Goal: Task Accomplishment & Management: Use online tool/utility

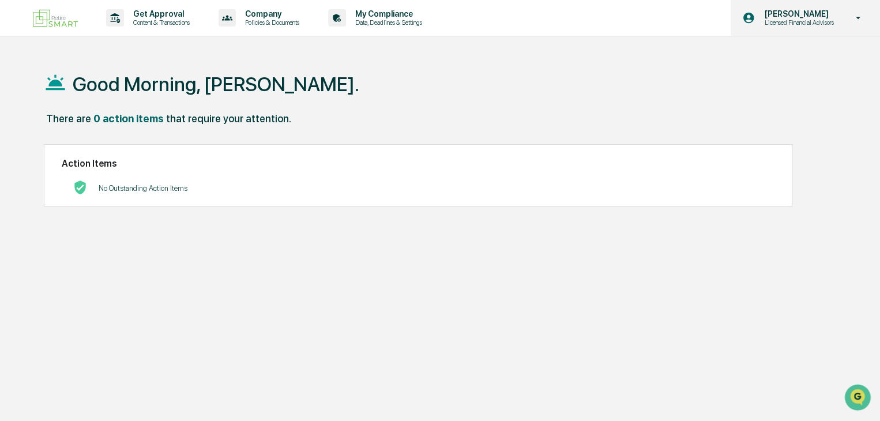
click at [801, 24] on p "Licensed Financial Advisors" at bounding box center [797, 22] width 84 height 8
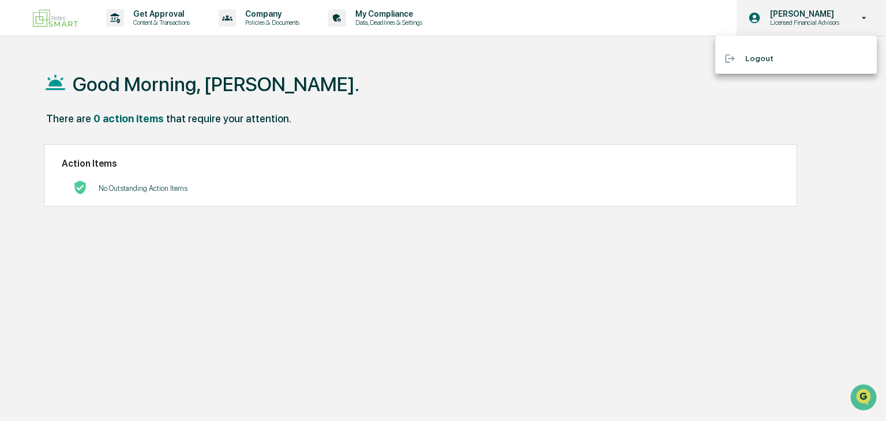
click at [801, 24] on div at bounding box center [443, 210] width 886 height 421
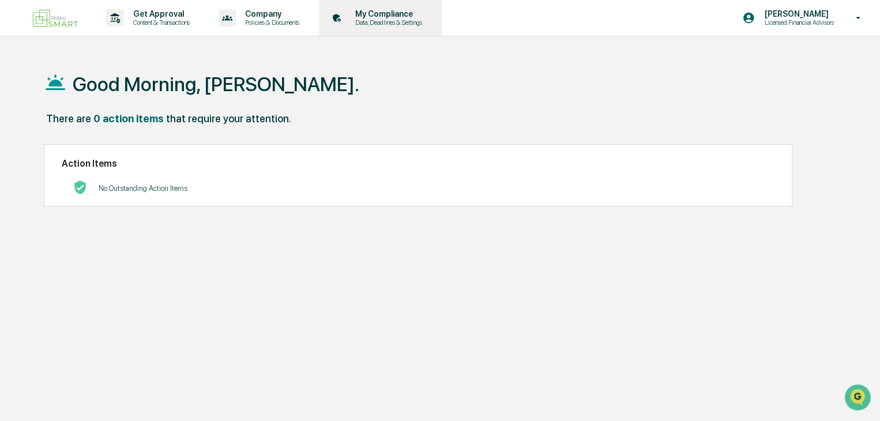
click at [392, 16] on p "My Compliance" at bounding box center [387, 13] width 82 height 9
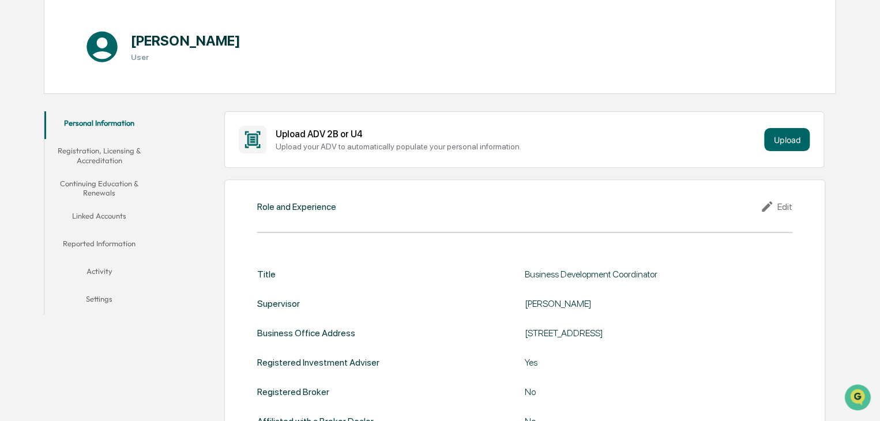
scroll to position [115, 0]
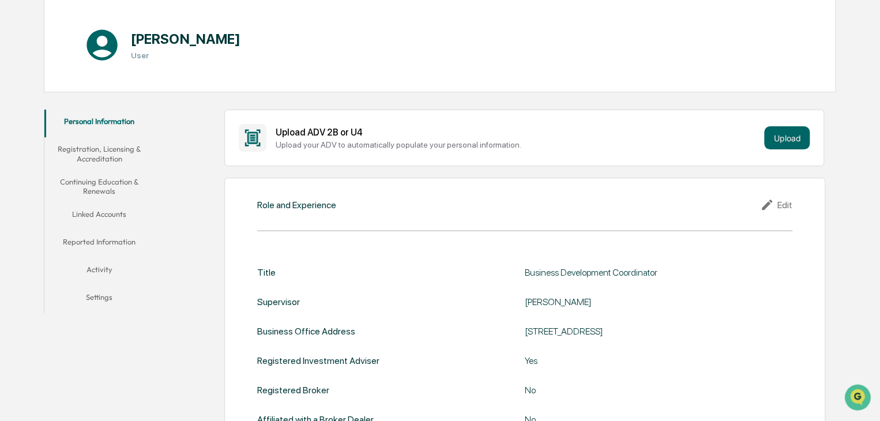
click at [102, 151] on button "Registration, Licensing & Accreditation" at bounding box center [99, 153] width 110 height 33
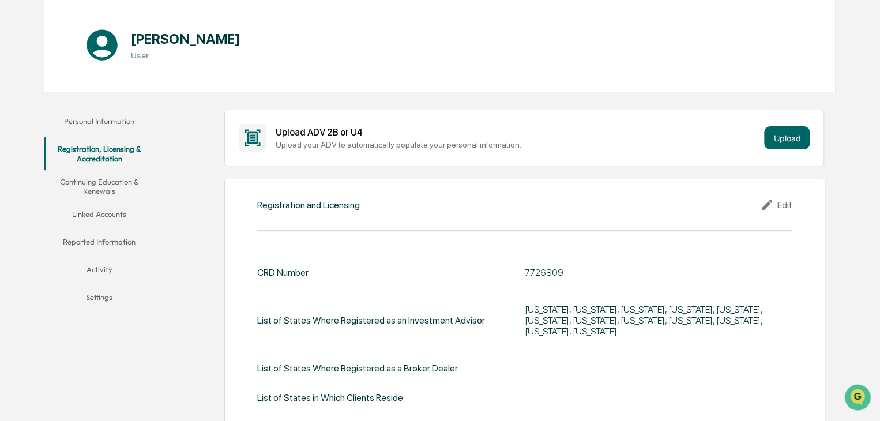
click at [106, 188] on button "Continuing Education & Renewals" at bounding box center [99, 186] width 110 height 33
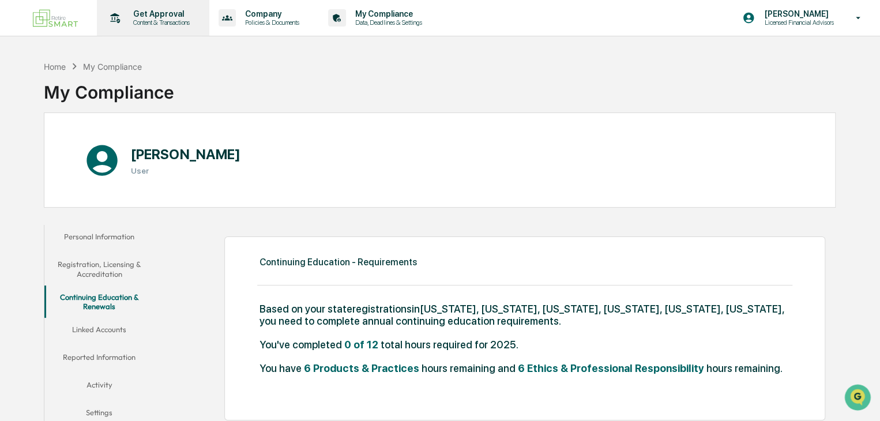
click at [148, 16] on p "Get Approval" at bounding box center [160, 13] width 72 height 9
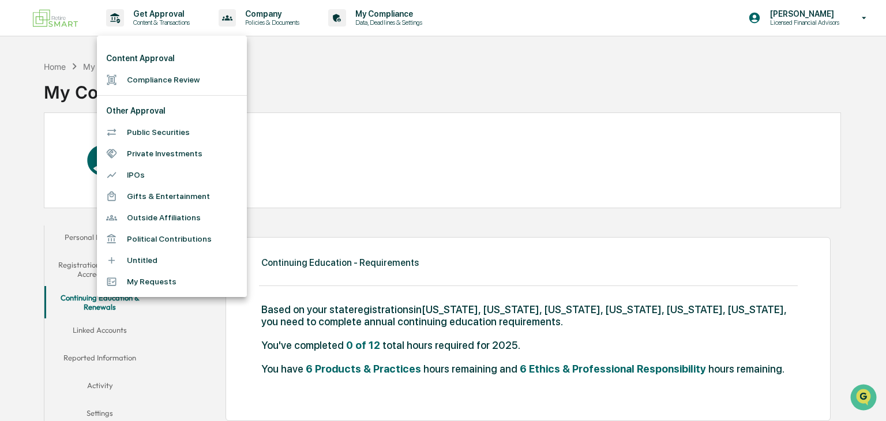
click at [368, 90] on div at bounding box center [443, 210] width 886 height 421
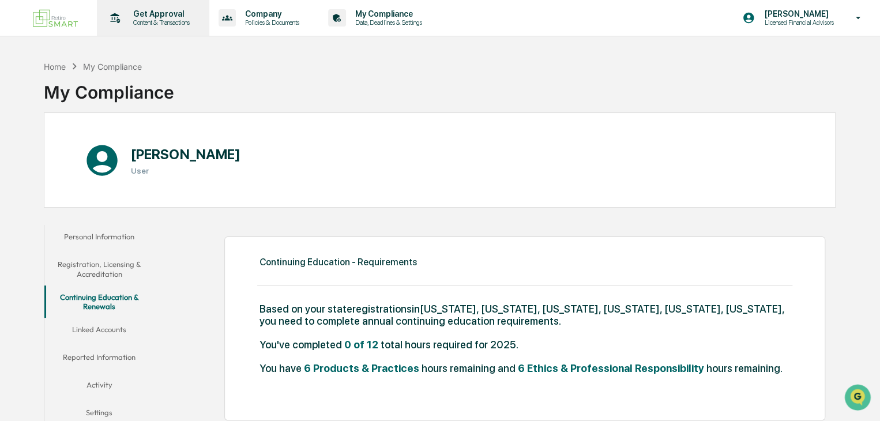
click at [154, 20] on p "Content & Transactions" at bounding box center [160, 22] width 72 height 8
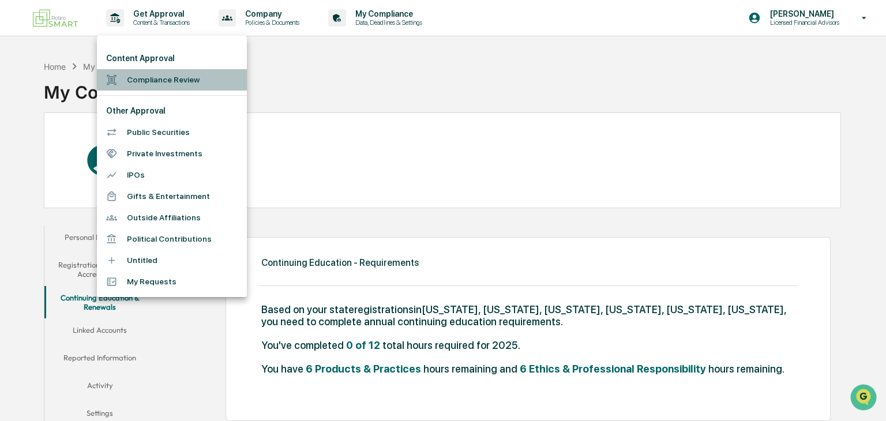
click at [153, 80] on li "Compliance Review" at bounding box center [172, 79] width 150 height 21
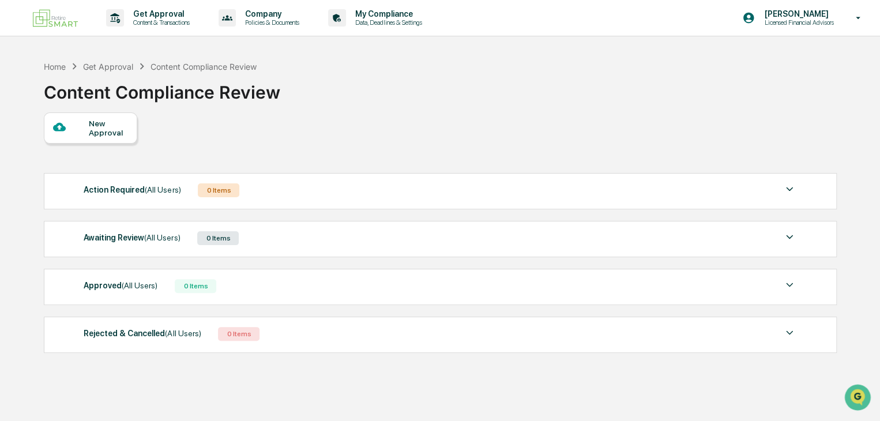
click at [108, 66] on div "Get Approval" at bounding box center [108, 67] width 50 height 10
click at [54, 65] on div "Home" at bounding box center [55, 67] width 22 height 10
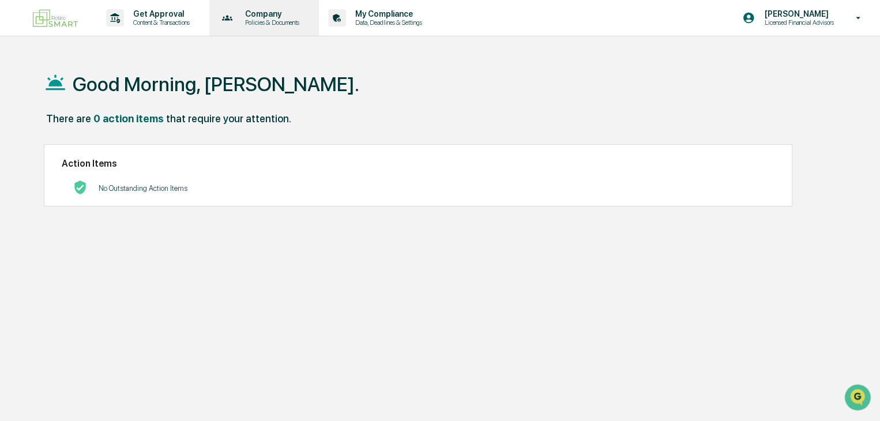
click at [259, 22] on p "Policies & Documents" at bounding box center [270, 22] width 69 height 8
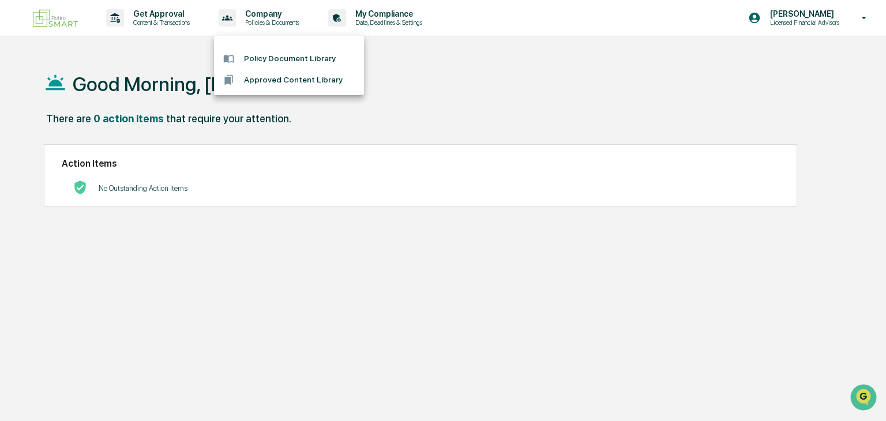
click at [471, 78] on div at bounding box center [443, 210] width 886 height 421
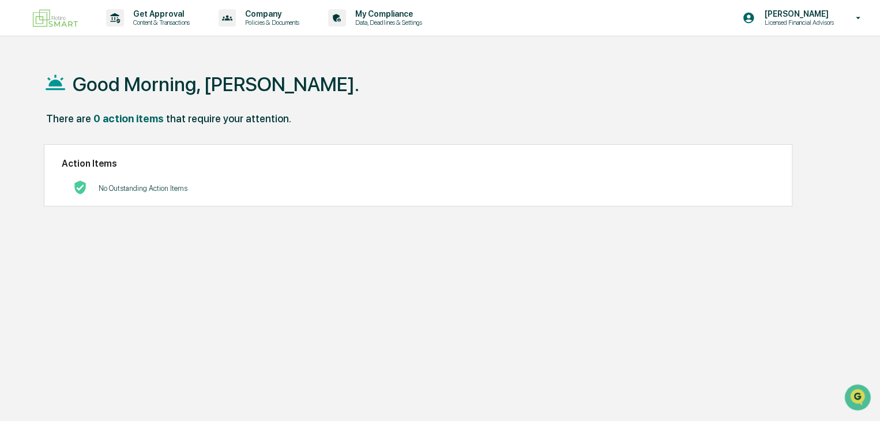
click at [55, 22] on img at bounding box center [55, 18] width 55 height 27
click at [48, 292] on div "Good Morning, Scott. There are 0 action items that require your attention. Acti…" at bounding box center [440, 265] width 827 height 421
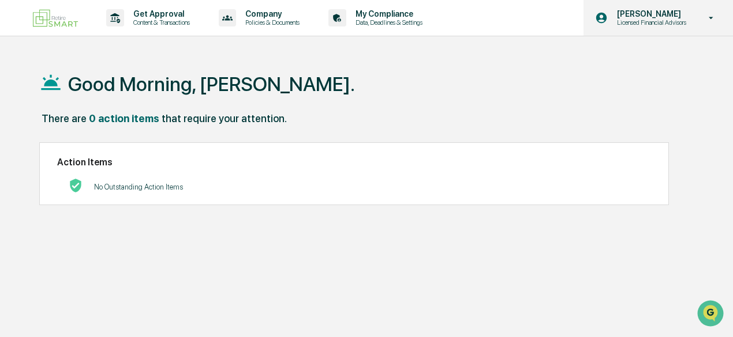
click at [716, 21] on icon at bounding box center [711, 18] width 20 height 11
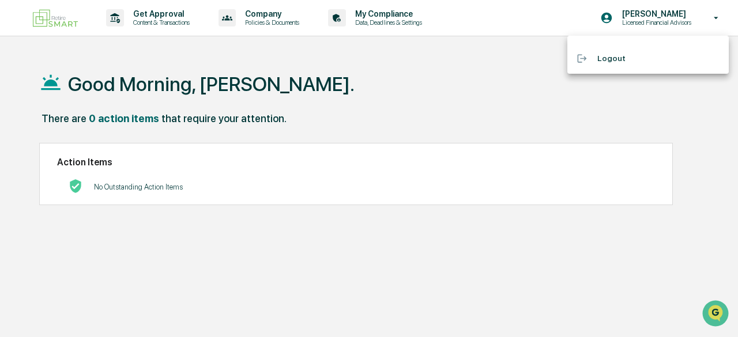
click at [442, 96] on div at bounding box center [369, 168] width 738 height 337
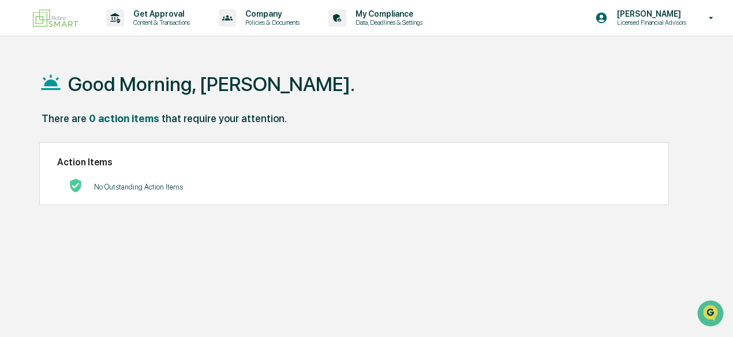
click at [55, 22] on img at bounding box center [55, 18] width 55 height 27
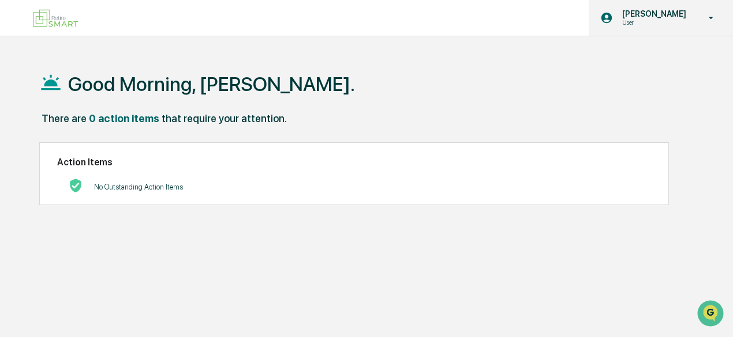
click at [713, 17] on icon at bounding box center [711, 18] width 20 height 11
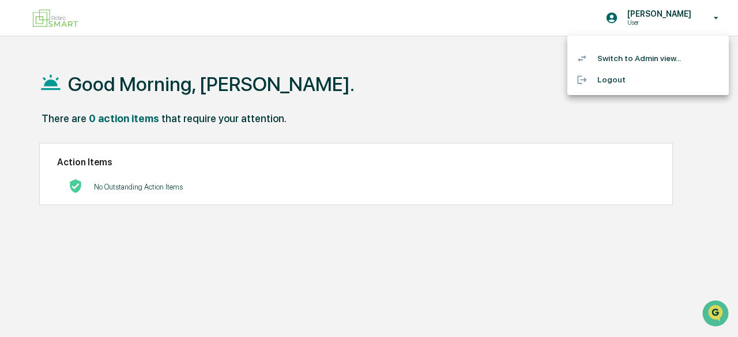
click at [662, 56] on li "Switch to Admin view..." at bounding box center [648, 58] width 161 height 21
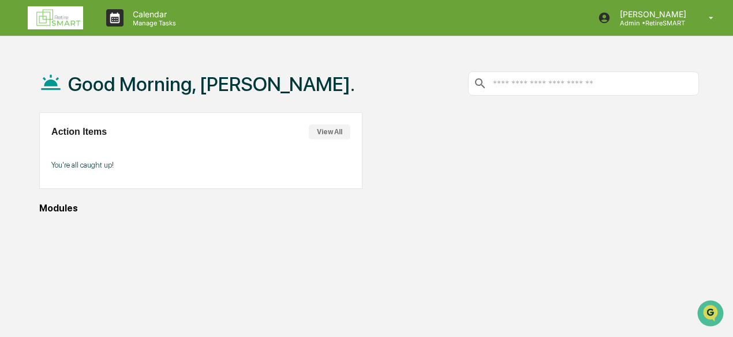
click at [52, 20] on img at bounding box center [55, 17] width 55 height 23
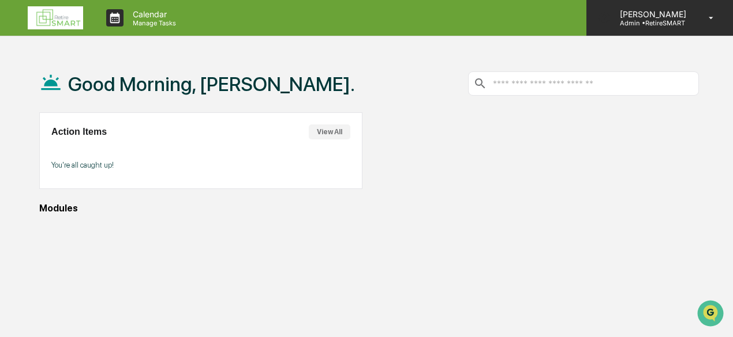
click at [671, 19] on p "Admin • RetireSMART" at bounding box center [650, 23] width 81 height 8
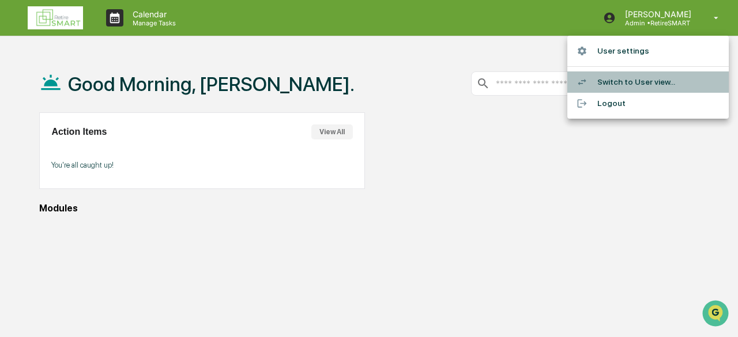
click at [651, 87] on li "Switch to User view..." at bounding box center [648, 82] width 161 height 21
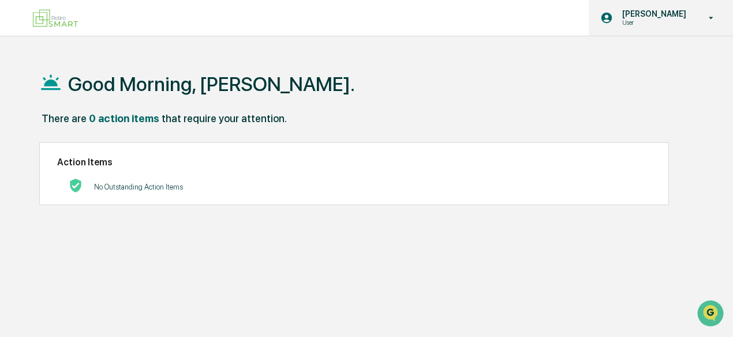
click at [681, 13] on p "[PERSON_NAME]" at bounding box center [652, 13] width 79 height 9
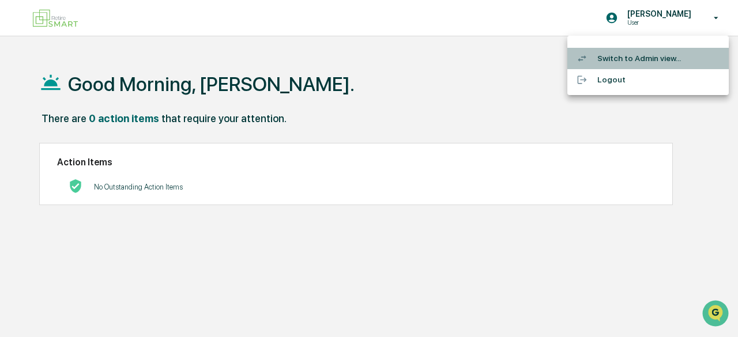
click at [648, 62] on li "Switch to Admin view..." at bounding box center [648, 58] width 161 height 21
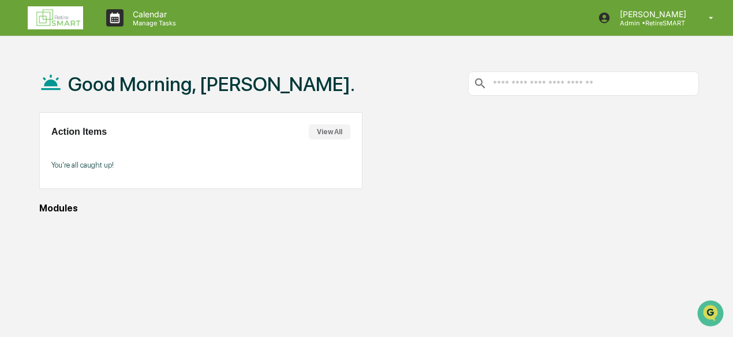
click at [54, 20] on img at bounding box center [55, 17] width 55 height 23
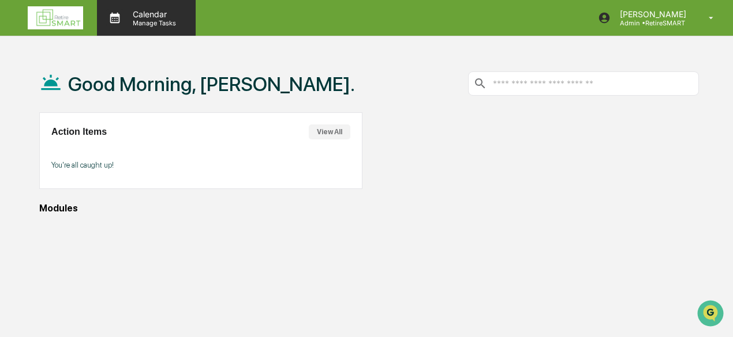
click at [165, 21] on p "Manage Tasks" at bounding box center [152, 23] width 58 height 8
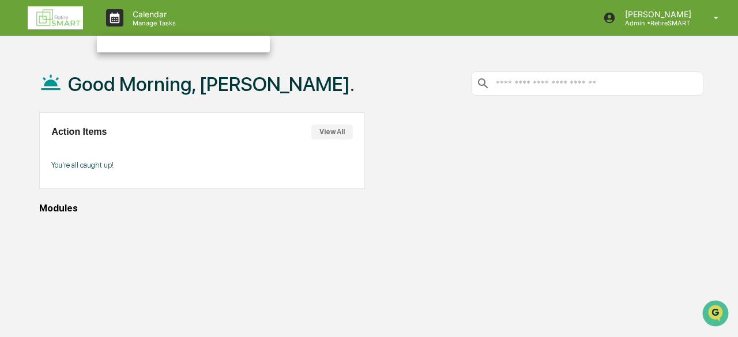
click at [156, 19] on div at bounding box center [369, 168] width 738 height 337
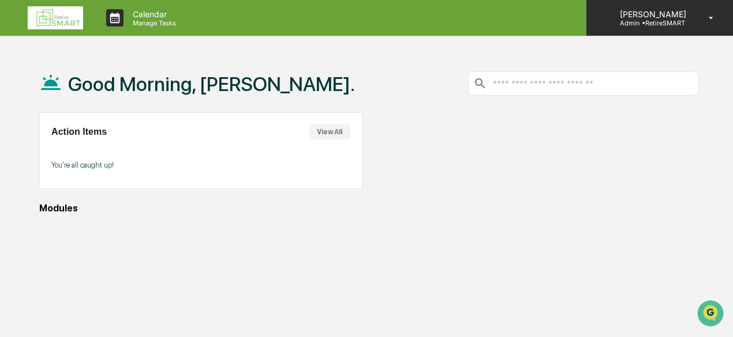
click at [711, 20] on icon at bounding box center [711, 18] width 20 height 11
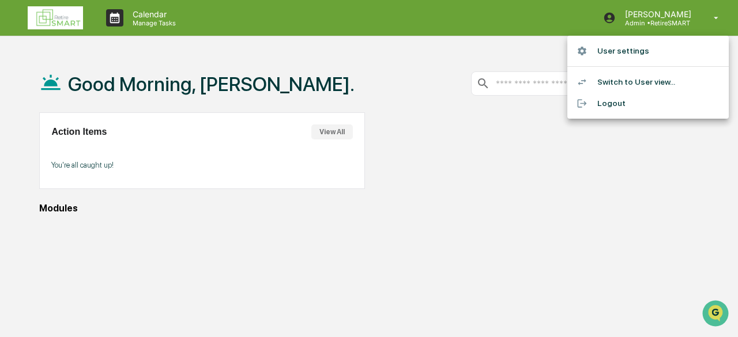
click at [632, 107] on li "Logout" at bounding box center [648, 103] width 161 height 21
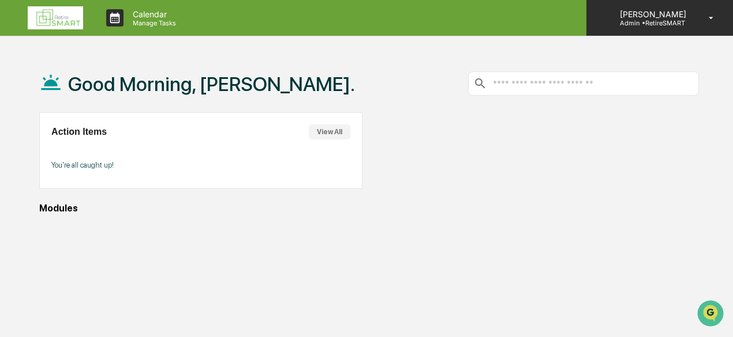
click at [688, 21] on p "Admin • RetireSMART" at bounding box center [650, 23] width 81 height 8
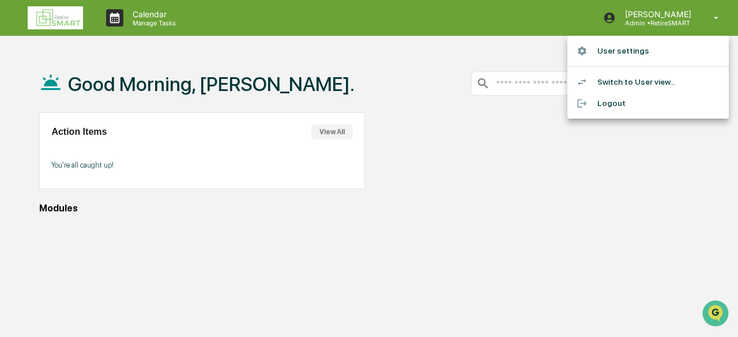
click at [643, 56] on li "User settings" at bounding box center [648, 50] width 161 height 21
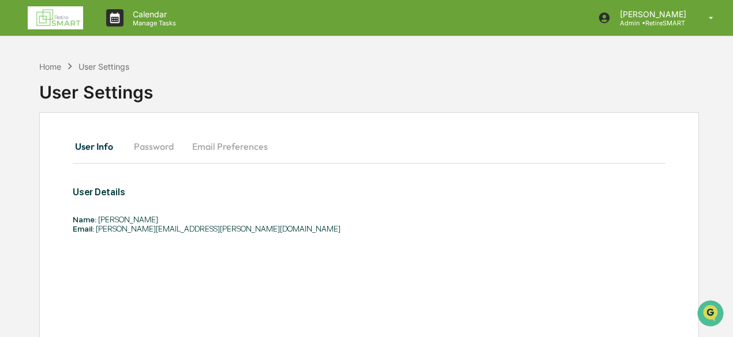
click at [153, 149] on button "Password" at bounding box center [154, 147] width 58 height 28
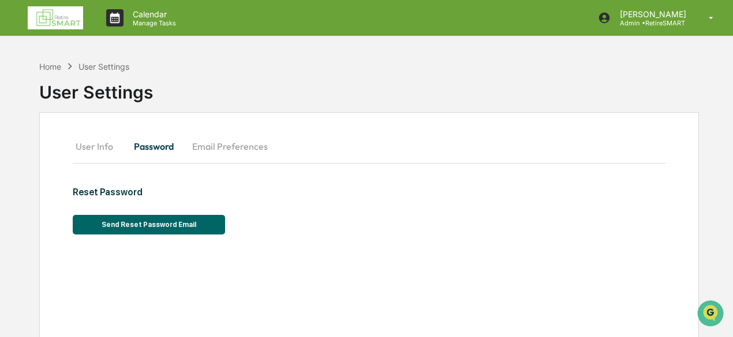
click at [260, 151] on button "Email Preferences" at bounding box center [230, 147] width 94 height 28
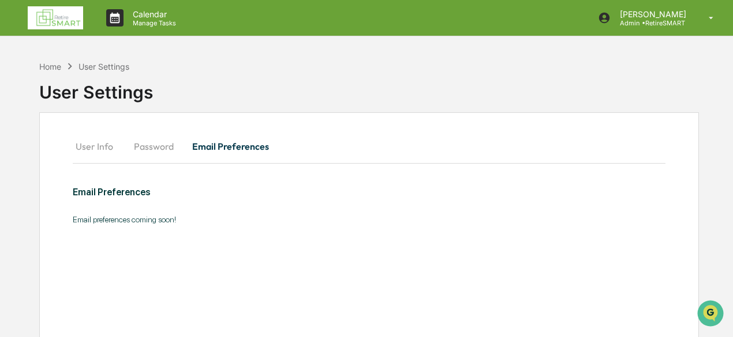
click at [91, 150] on button "User Info" at bounding box center [99, 147] width 52 height 28
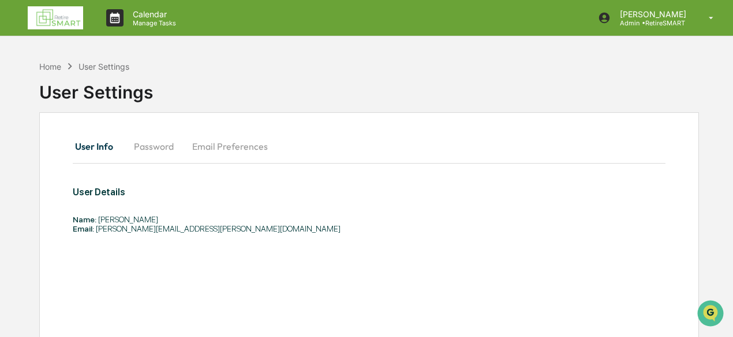
click at [67, 16] on img at bounding box center [55, 17] width 55 height 23
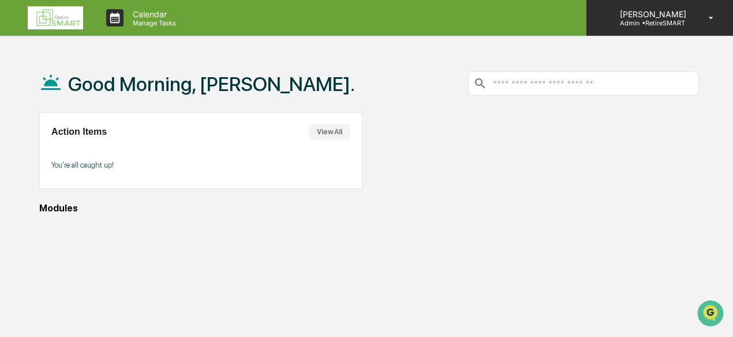
click at [708, 16] on icon at bounding box center [711, 18] width 20 height 11
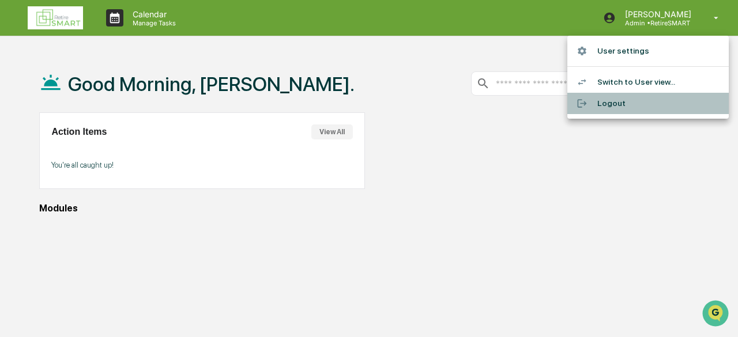
click at [653, 102] on li "Logout" at bounding box center [648, 103] width 161 height 21
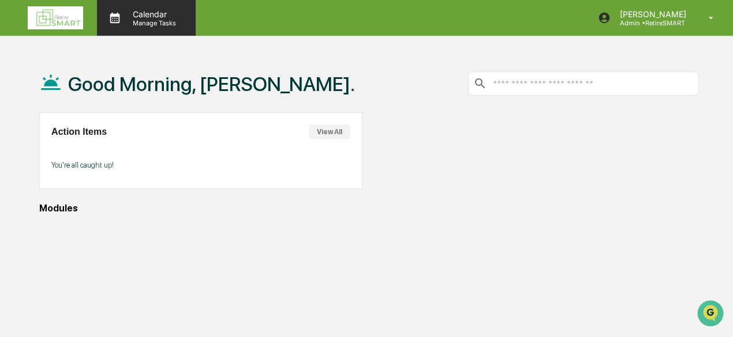
click at [148, 16] on p "Calendar" at bounding box center [152, 14] width 58 height 10
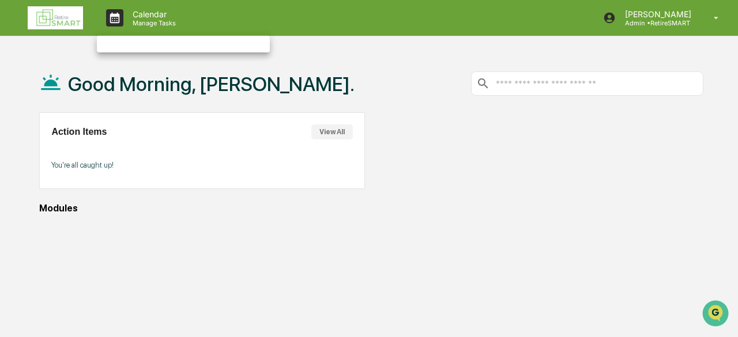
click at [145, 16] on div at bounding box center [369, 168] width 738 height 337
click at [49, 19] on img at bounding box center [55, 17] width 55 height 23
click at [40, 20] on img at bounding box center [55, 17] width 55 height 23
click at [324, 132] on button "View All" at bounding box center [330, 132] width 42 height 15
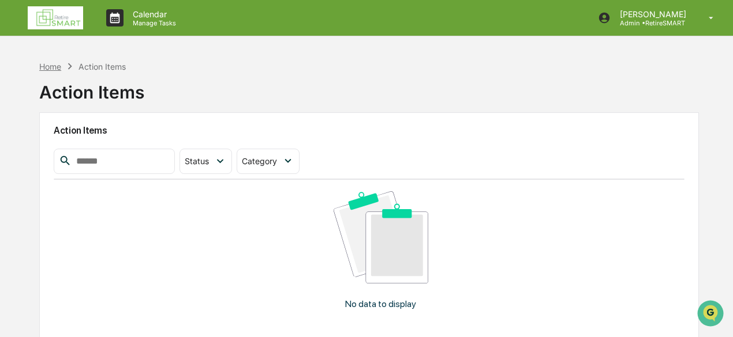
click at [50, 63] on div "Home" at bounding box center [50, 67] width 22 height 10
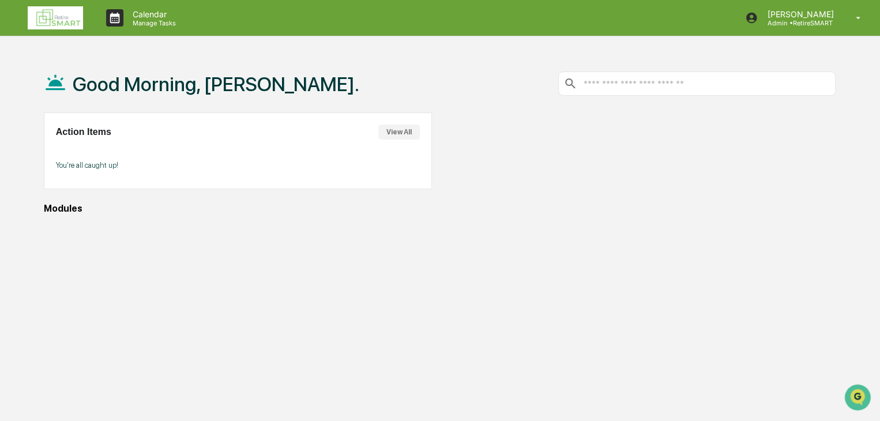
click at [730, 150] on div at bounding box center [642, 150] width 388 height 77
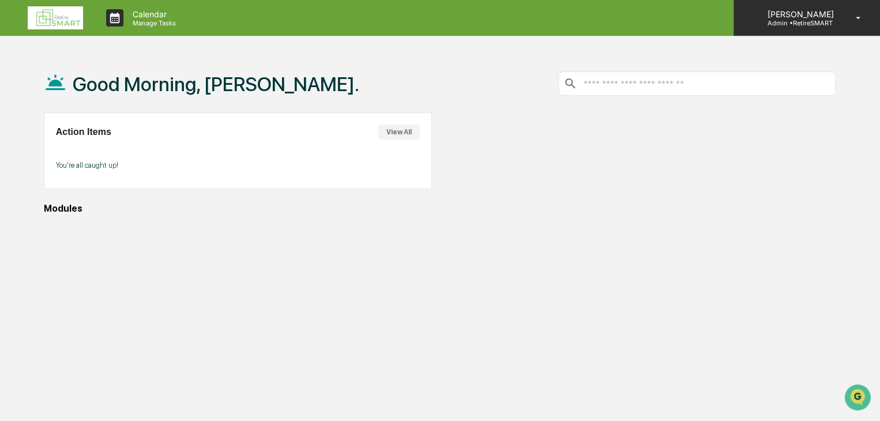
click at [818, 20] on p "Admin • RetireSMART" at bounding box center [798, 23] width 81 height 8
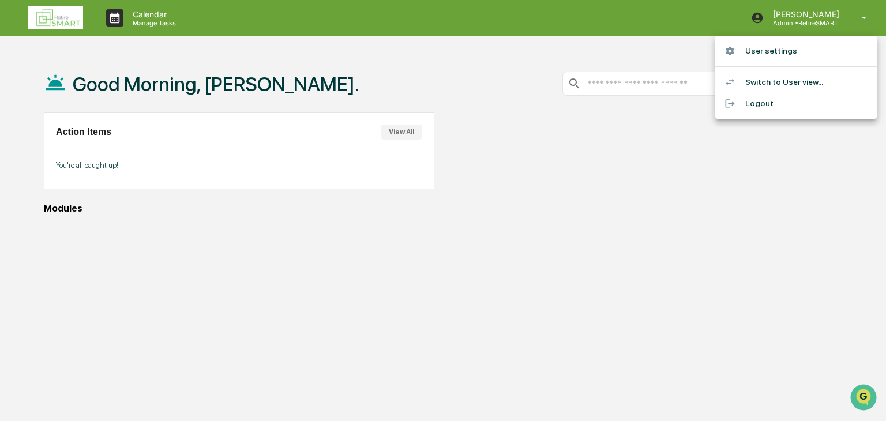
click at [771, 102] on li "Logout" at bounding box center [795, 103] width 161 height 21
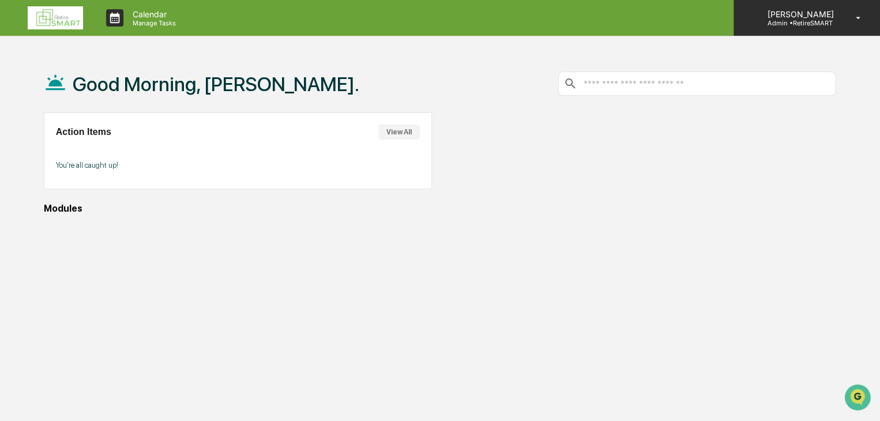
click at [792, 12] on p "[PERSON_NAME]" at bounding box center [798, 14] width 81 height 10
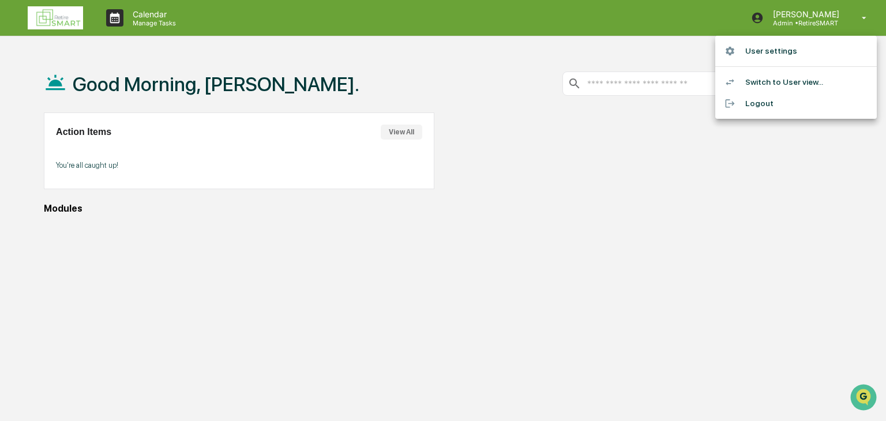
click at [753, 104] on li "Logout" at bounding box center [795, 103] width 161 height 21
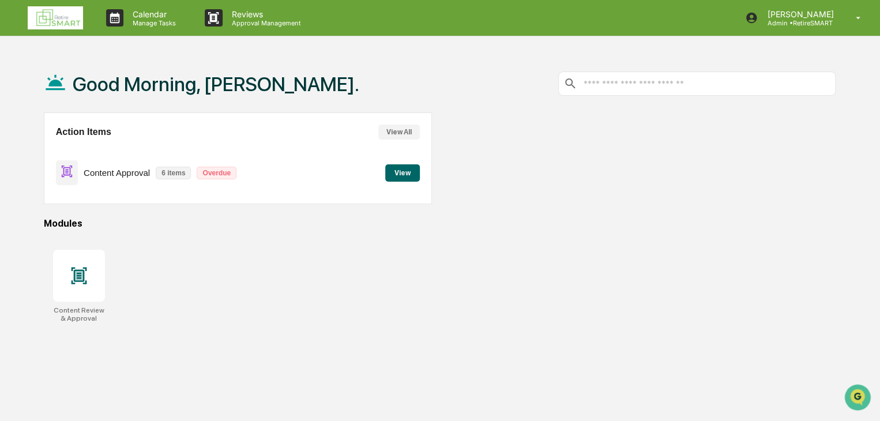
click at [392, 174] on button "View" at bounding box center [402, 172] width 35 height 17
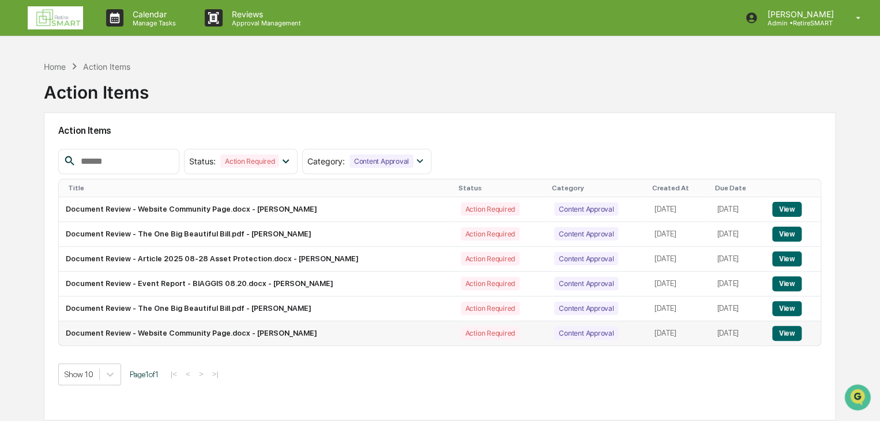
click at [783, 335] on button "View" at bounding box center [786, 333] width 29 height 15
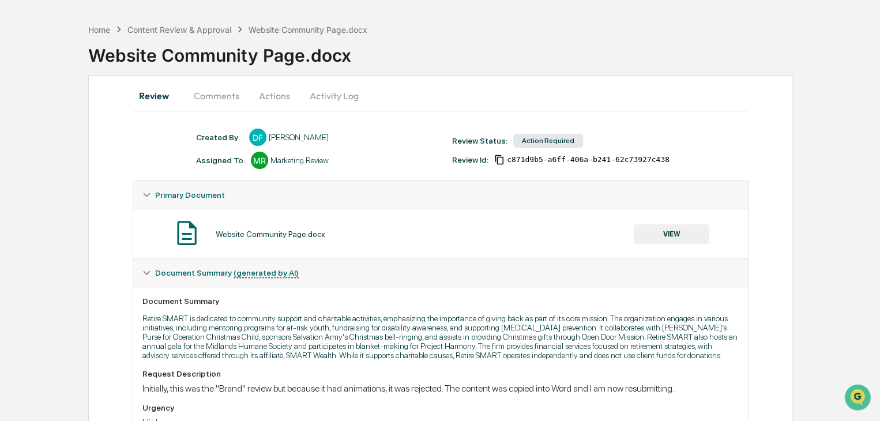
scroll to position [58, 0]
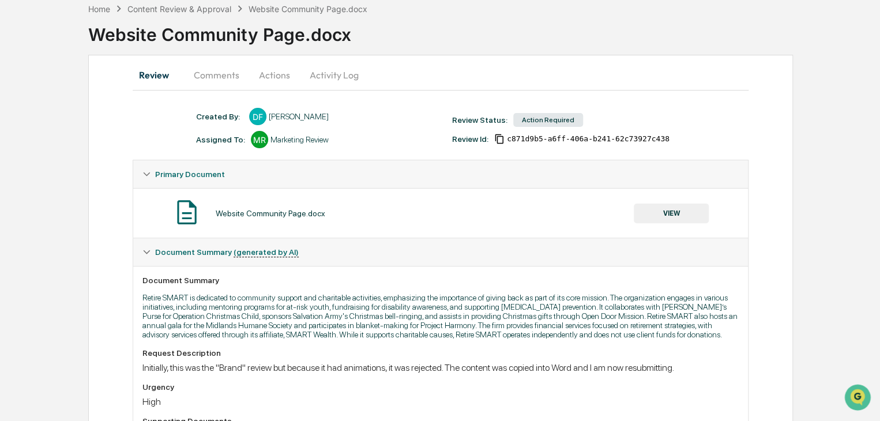
click at [679, 217] on button "VIEW" at bounding box center [671, 214] width 75 height 20
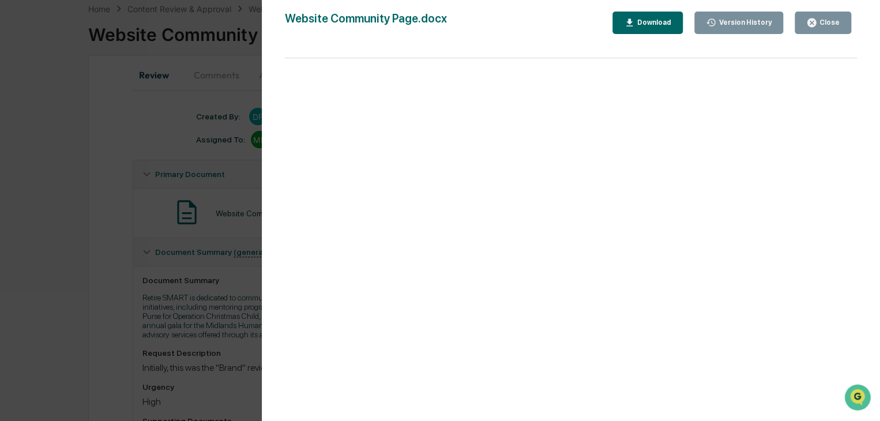
click at [127, 151] on div "Version History [DATE] 03:04 PM [PERSON_NAME] [DATE] 05:41 PM [PERSON_NAME] Web…" at bounding box center [440, 210] width 880 height 421
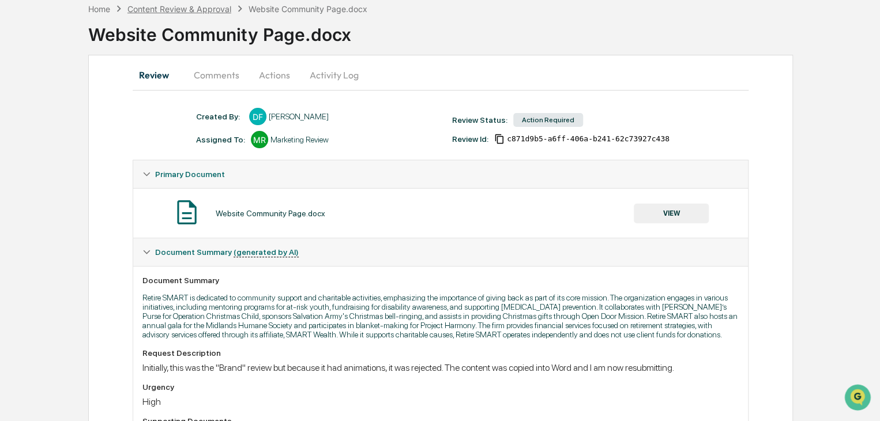
click at [197, 6] on div "Content Review & Approval" at bounding box center [179, 9] width 104 height 10
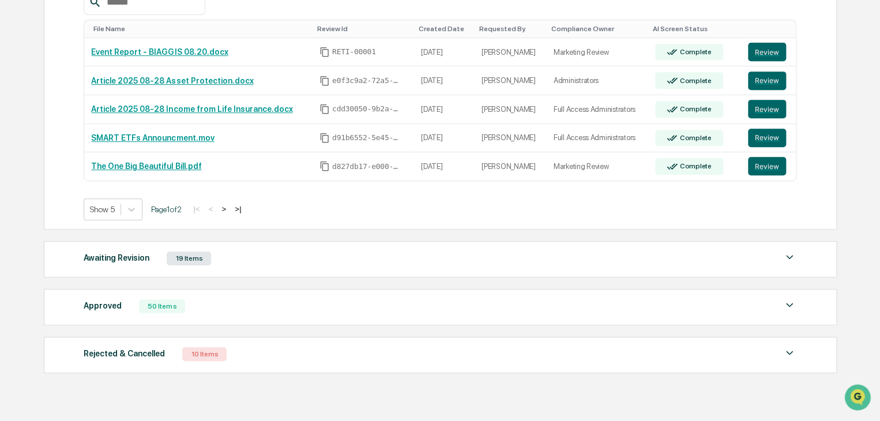
scroll to position [210, 0]
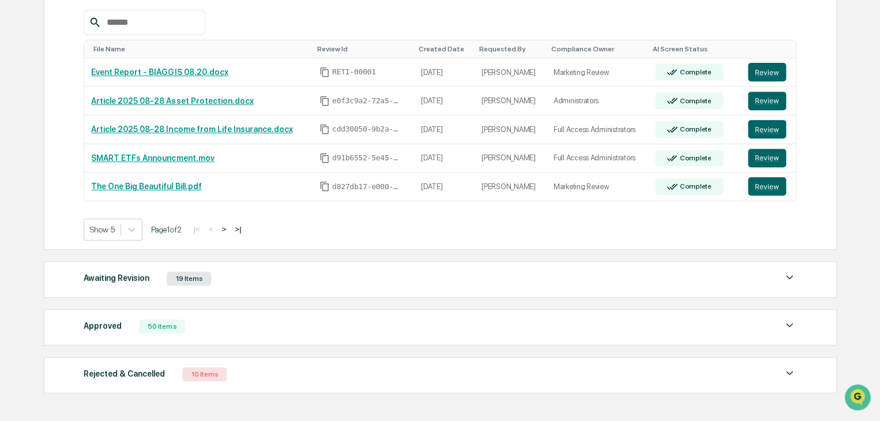
click at [116, 279] on div "Awaiting Revision" at bounding box center [117, 278] width 66 height 15
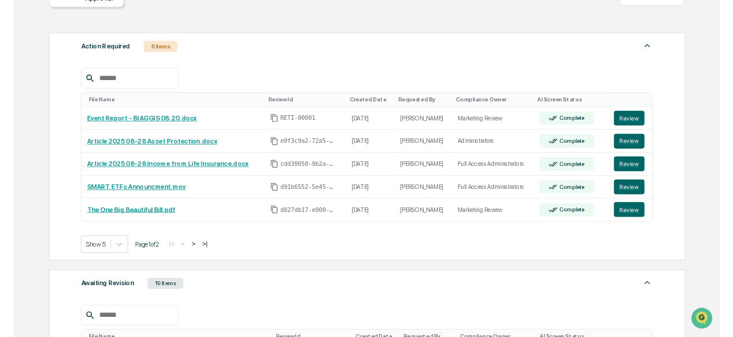
scroll to position [0, 0]
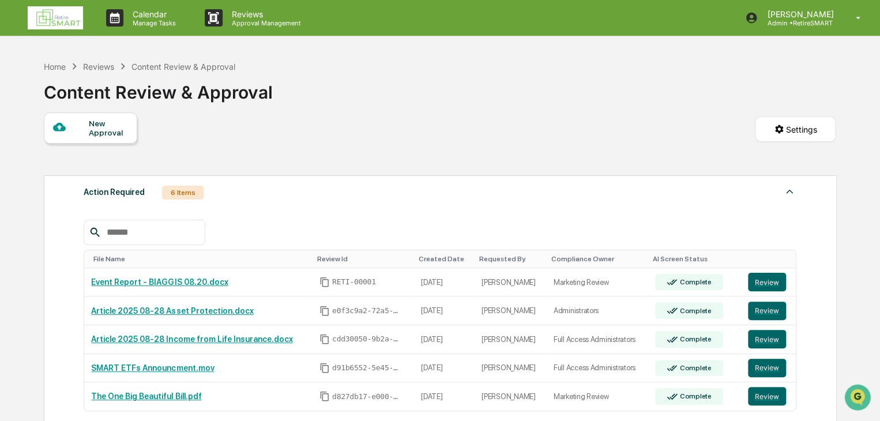
click at [53, 20] on img at bounding box center [55, 17] width 55 height 23
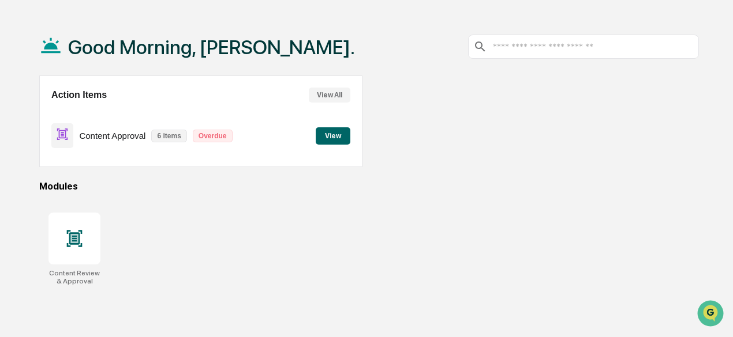
scroll to position [54, 0]
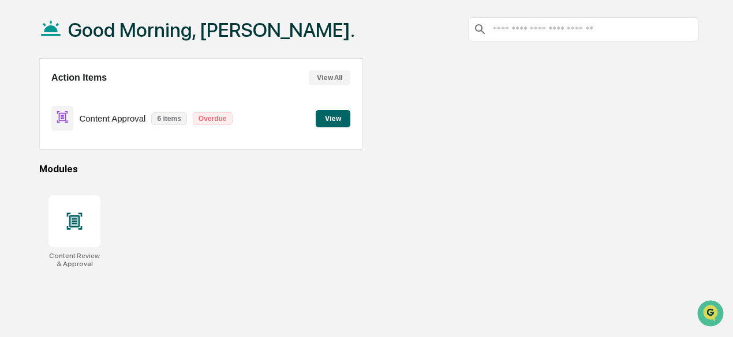
click at [329, 118] on button "View" at bounding box center [332, 118] width 35 height 17
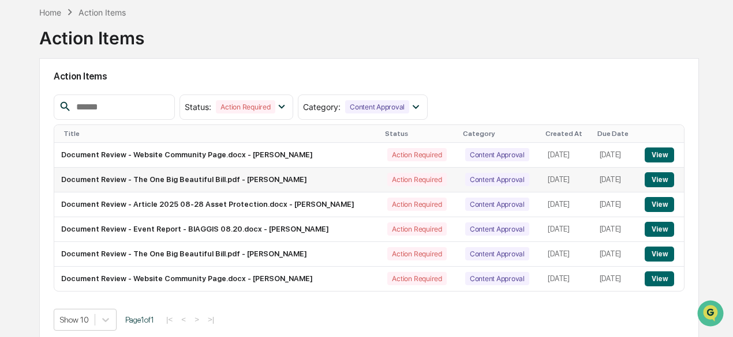
scroll to position [82, 0]
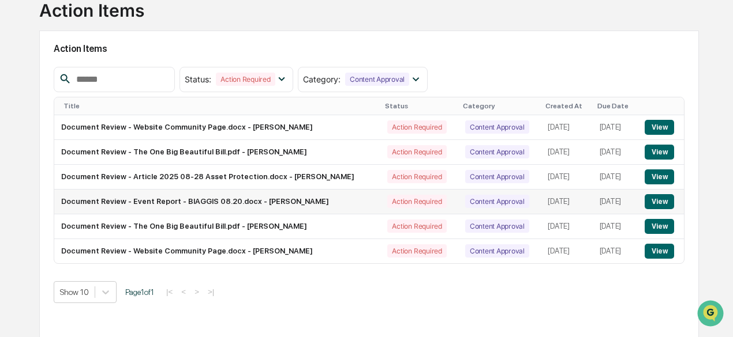
click at [651, 201] on button "View" at bounding box center [658, 201] width 29 height 15
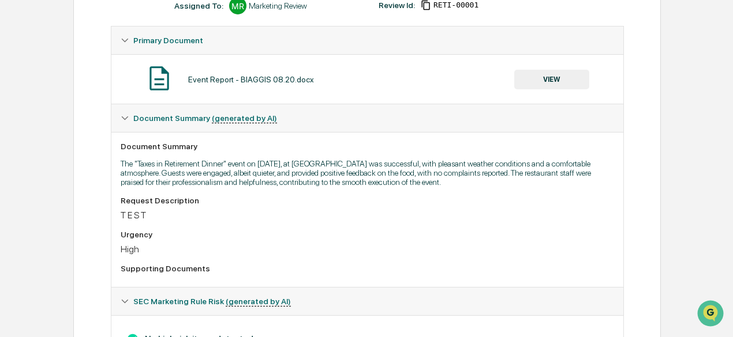
scroll to position [76, 0]
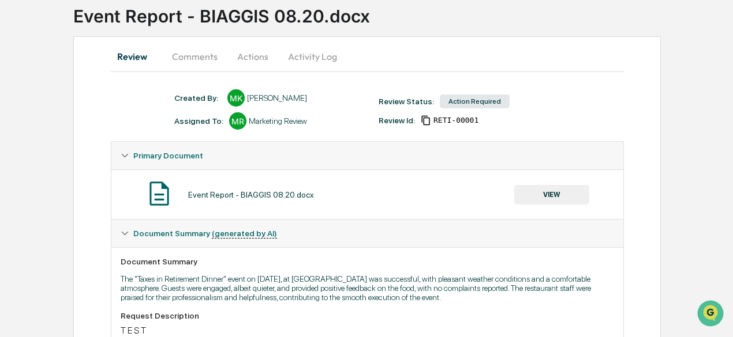
click at [570, 201] on button "VIEW" at bounding box center [551, 195] width 75 height 20
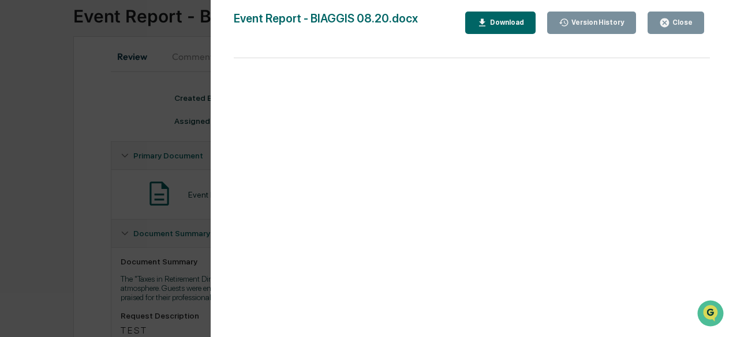
click at [690, 22] on div "Close" at bounding box center [681, 22] width 22 height 8
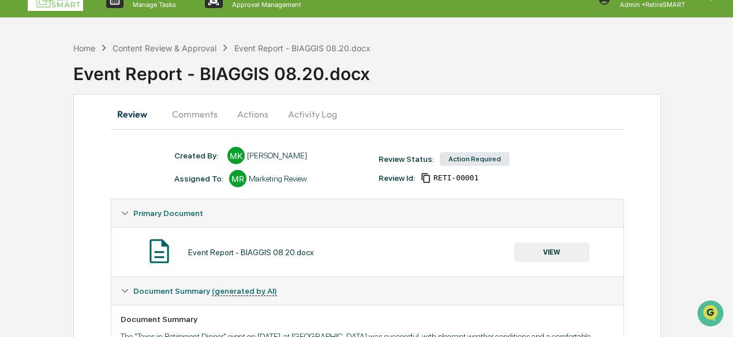
scroll to position [0, 0]
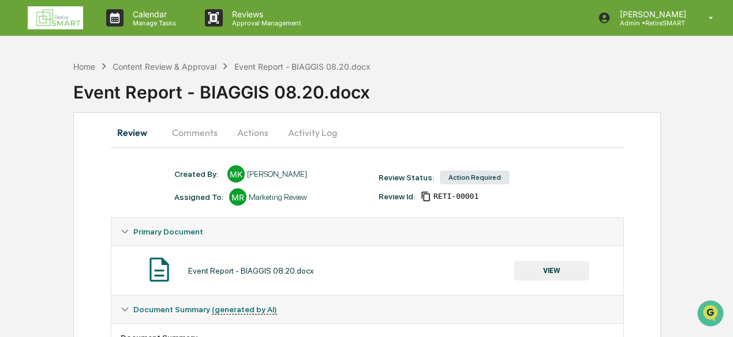
click at [251, 131] on button "Actions" at bounding box center [253, 133] width 52 height 28
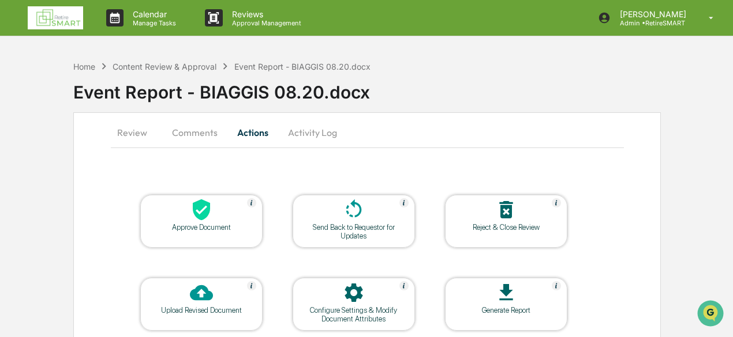
click at [219, 227] on div "Approve Document" at bounding box center [201, 227] width 104 height 9
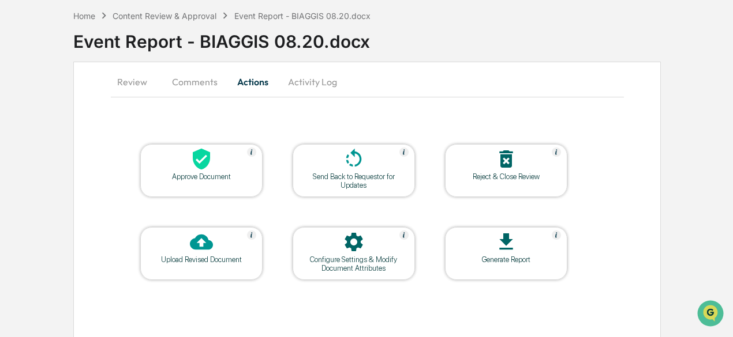
click at [362, 155] on icon at bounding box center [353, 159] width 23 height 23
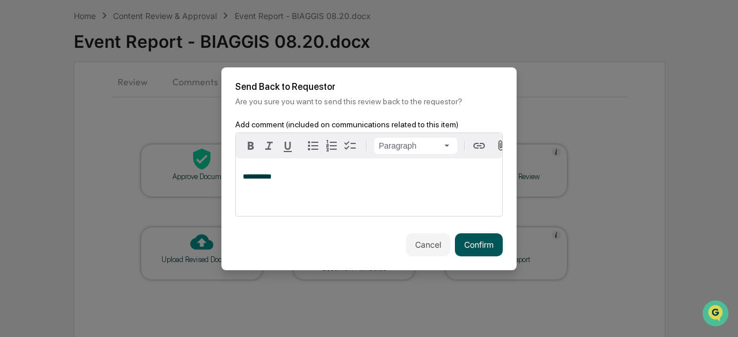
click at [479, 246] on button "Confirm" at bounding box center [479, 245] width 48 height 23
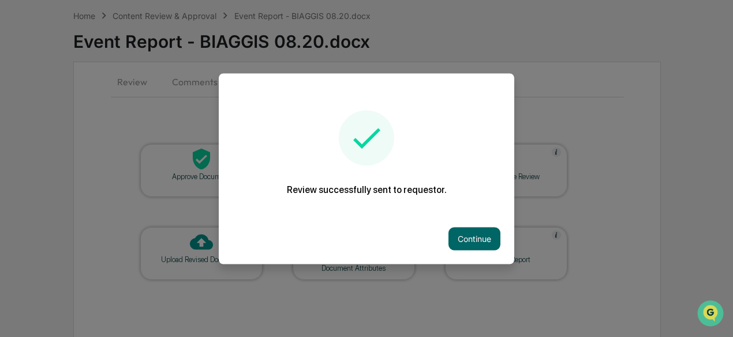
click at [479, 246] on button "Continue" at bounding box center [474, 238] width 52 height 23
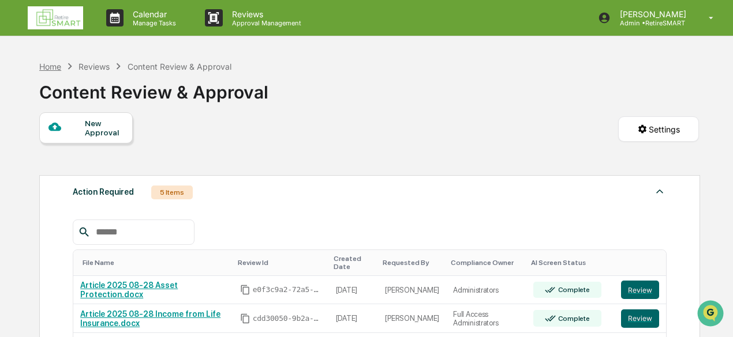
click at [50, 66] on div "Home" at bounding box center [50, 67] width 22 height 10
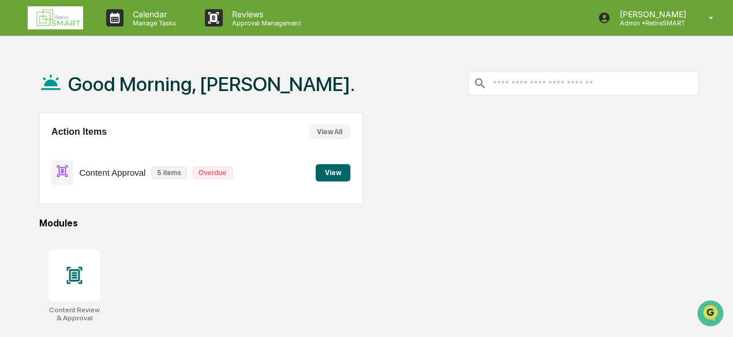
click at [337, 169] on button "View" at bounding box center [332, 172] width 35 height 17
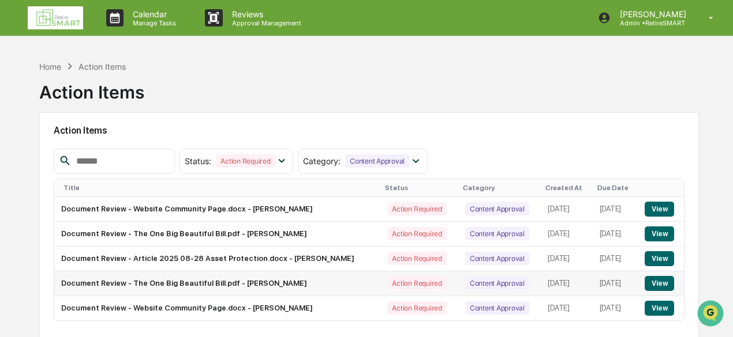
click at [667, 286] on button "View" at bounding box center [658, 283] width 29 height 15
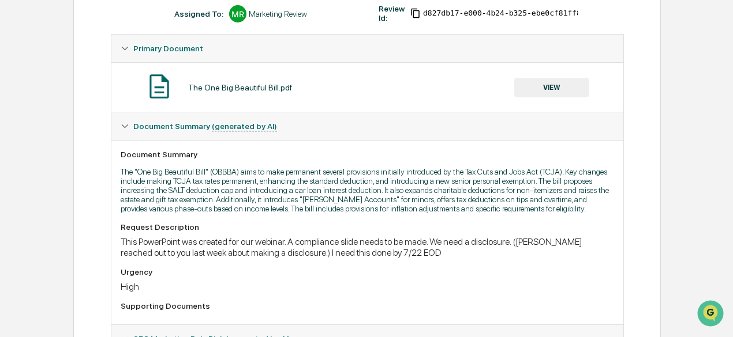
scroll to position [85, 0]
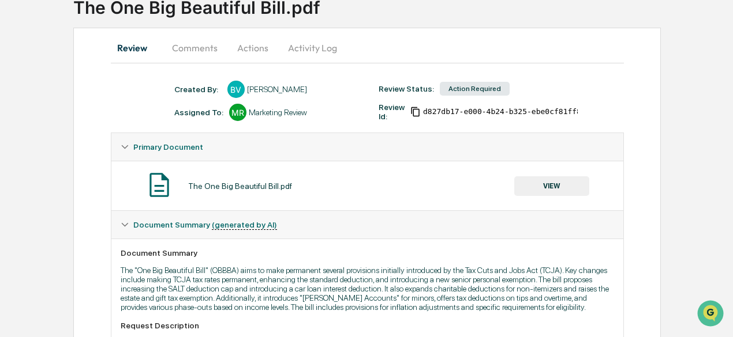
click at [571, 190] on button "VIEW" at bounding box center [551, 186] width 75 height 20
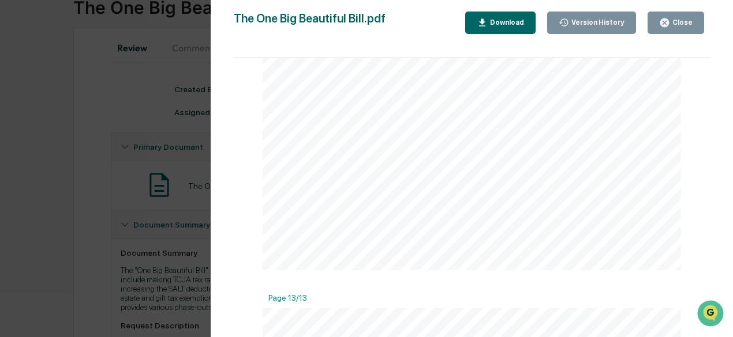
scroll to position [2999, 0]
click at [148, 109] on div "Version History [DATE] 03:05 PM [PERSON_NAME] [DATE] 05:05 PM [PERSON_NAME] The…" at bounding box center [366, 168] width 733 height 337
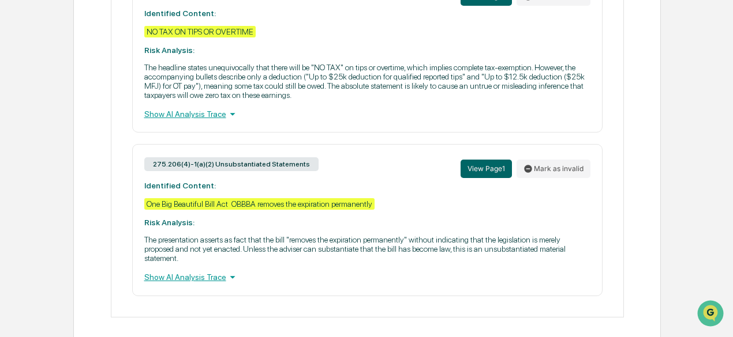
scroll to position [604, 0]
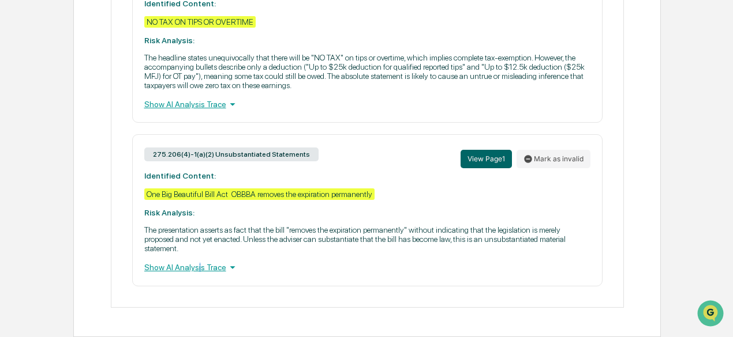
click at [196, 271] on div "Show AI Analysis Trace" at bounding box center [367, 267] width 446 height 13
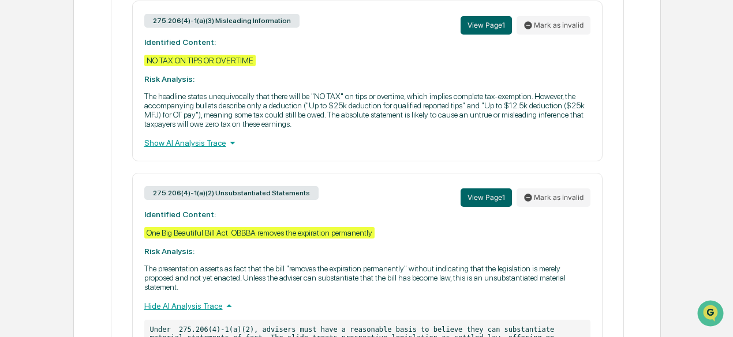
scroll to position [555, 0]
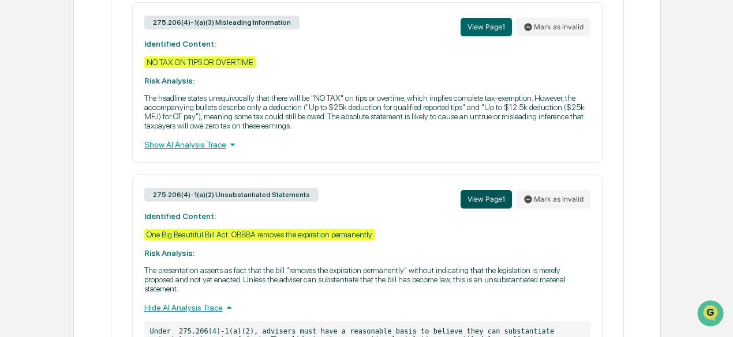
click at [480, 204] on button "View Page 1" at bounding box center [485, 199] width 51 height 18
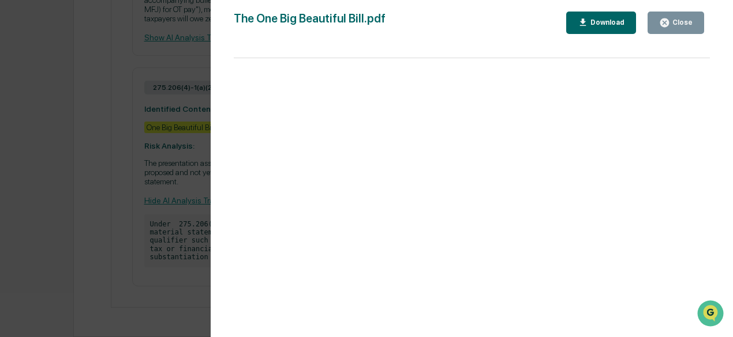
scroll to position [498, 0]
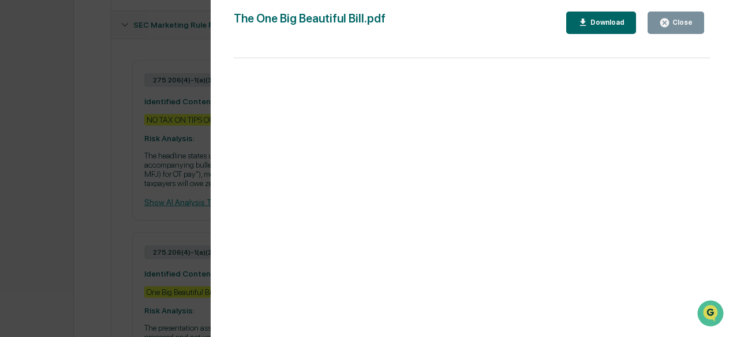
click at [684, 27] on button "Close" at bounding box center [675, 23] width 57 height 22
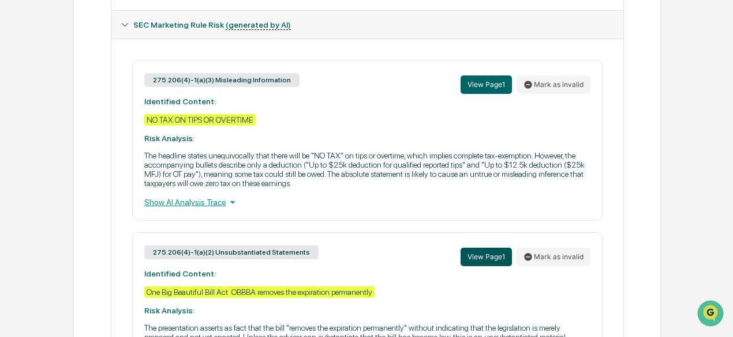
click at [476, 265] on button "View Page 1" at bounding box center [485, 257] width 51 height 18
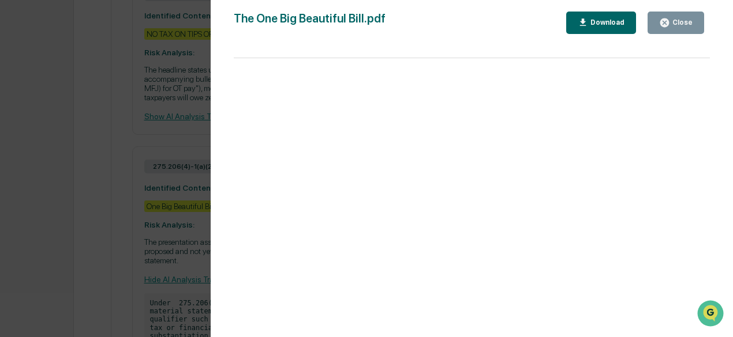
scroll to position [671, 0]
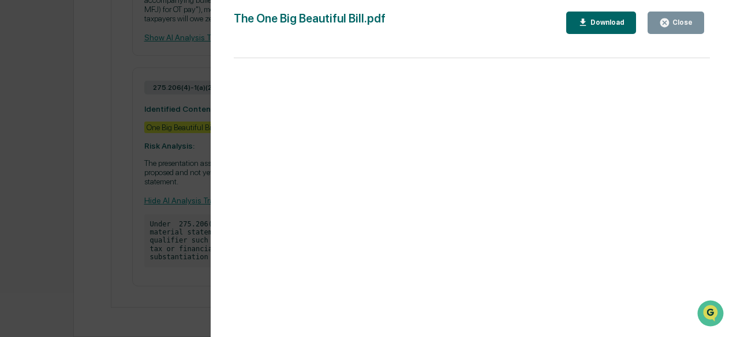
click at [673, 26] on div "Close" at bounding box center [675, 22] width 33 height 11
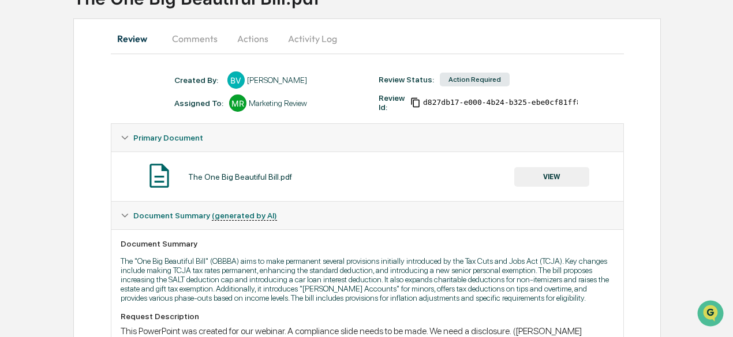
scroll to position [0, 0]
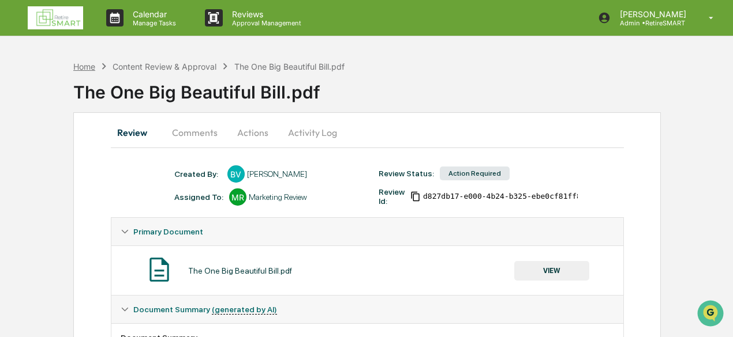
click at [91, 62] on div "Home" at bounding box center [84, 67] width 22 height 10
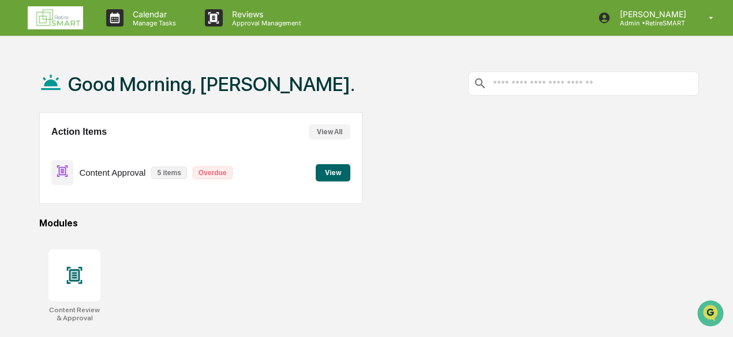
click at [332, 173] on button "View" at bounding box center [332, 172] width 35 height 17
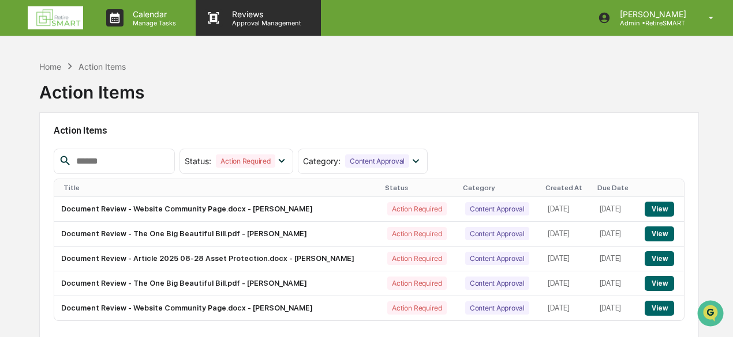
click at [254, 24] on p "Approval Management" at bounding box center [265, 23] width 84 height 8
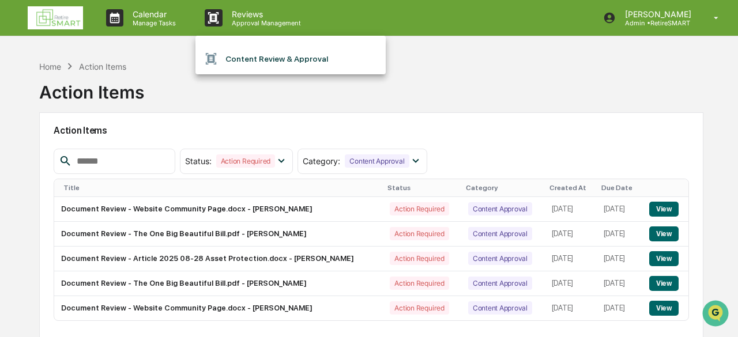
click at [45, 17] on div at bounding box center [369, 168] width 738 height 337
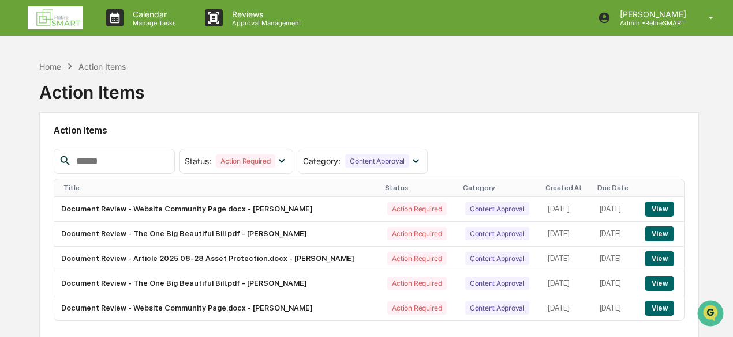
click at [60, 24] on img at bounding box center [55, 17] width 55 height 23
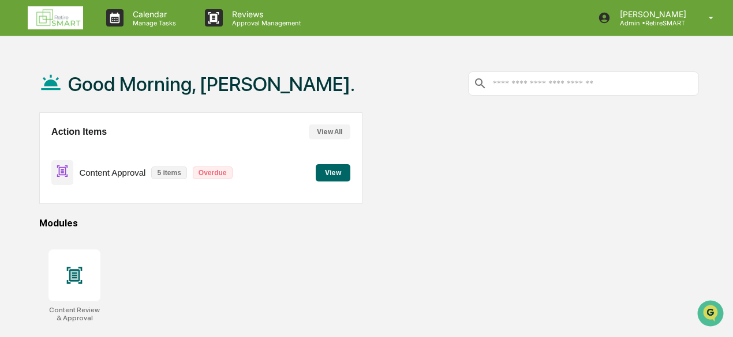
click at [331, 171] on button "View" at bounding box center [332, 172] width 35 height 17
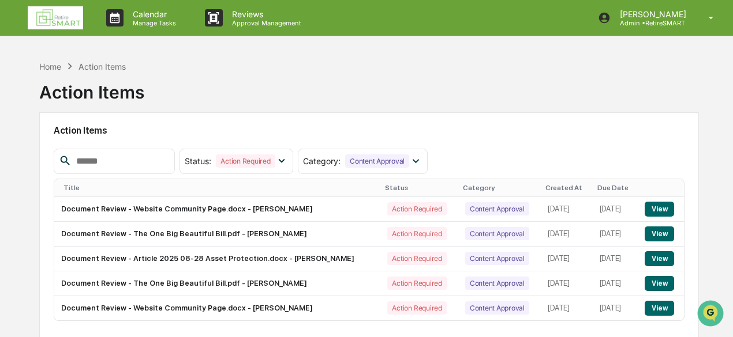
click at [69, 12] on img at bounding box center [55, 17] width 55 height 23
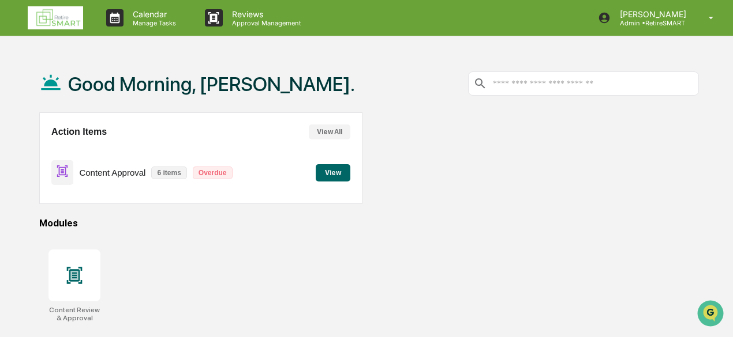
click at [336, 169] on button "View" at bounding box center [332, 172] width 35 height 17
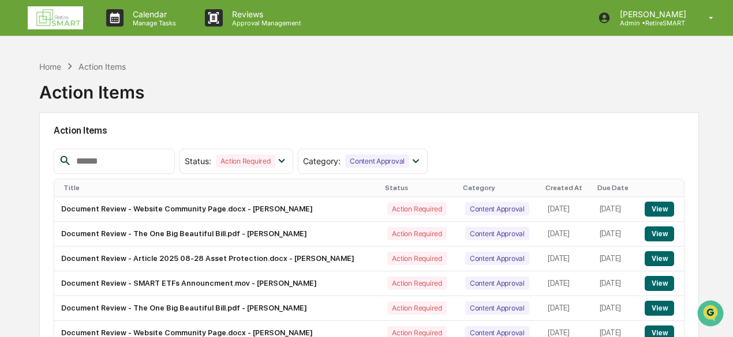
scroll to position [58, 0]
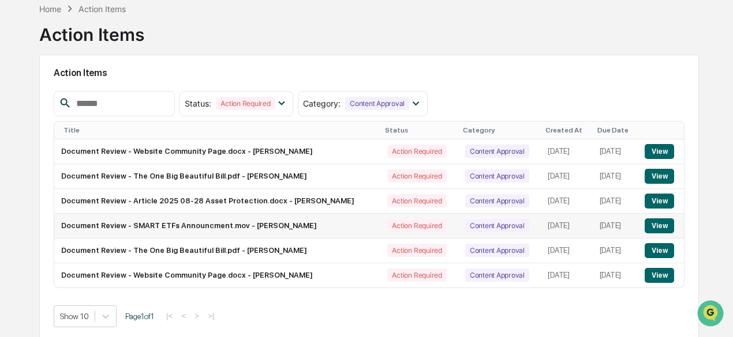
click at [663, 222] on button "View" at bounding box center [658, 226] width 29 height 15
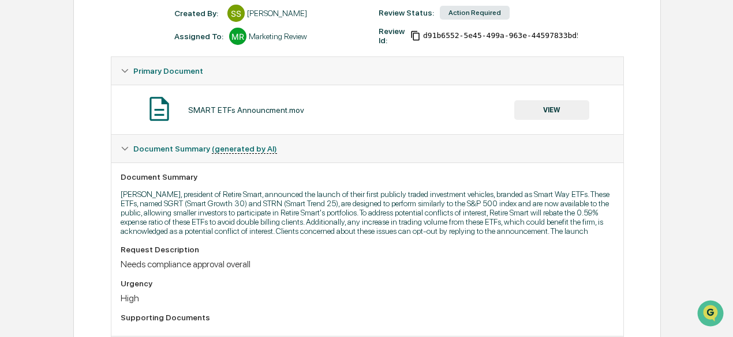
scroll to position [124, 0]
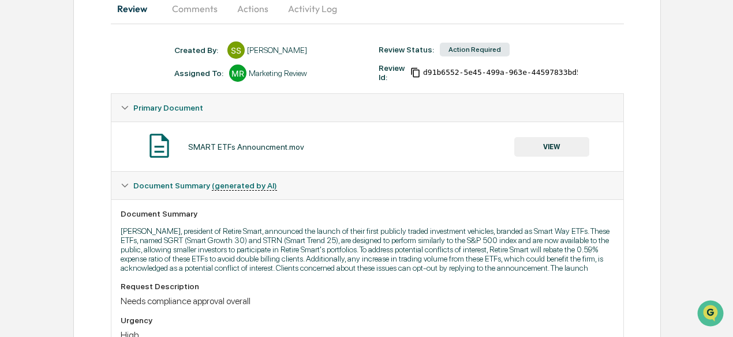
click at [558, 141] on button "VIEW" at bounding box center [551, 147] width 75 height 20
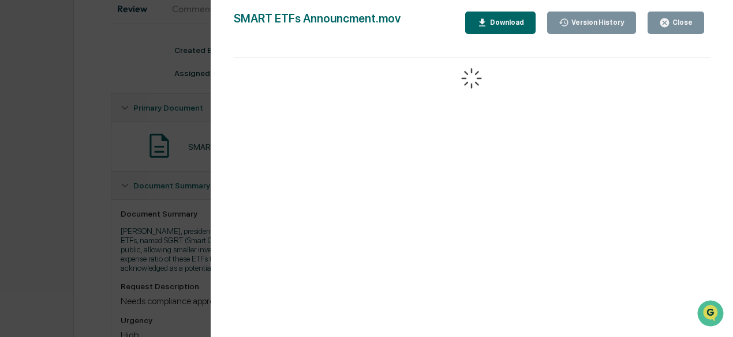
click at [662, 12] on button "Close" at bounding box center [675, 23] width 57 height 22
